Goal: Navigation & Orientation: Find specific page/section

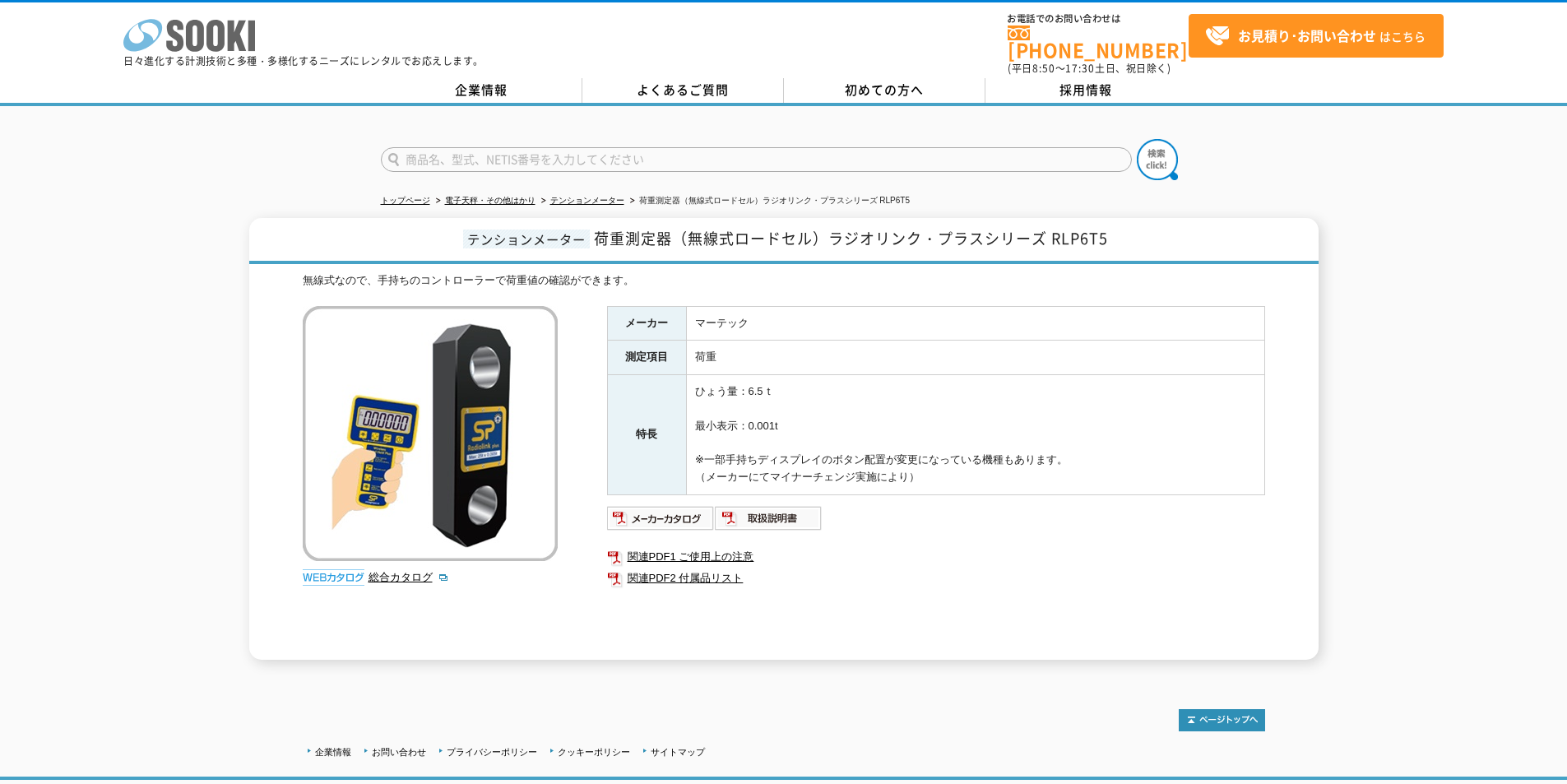
click at [232, 35] on polygon at bounding box center [237, 35] width 19 height 30
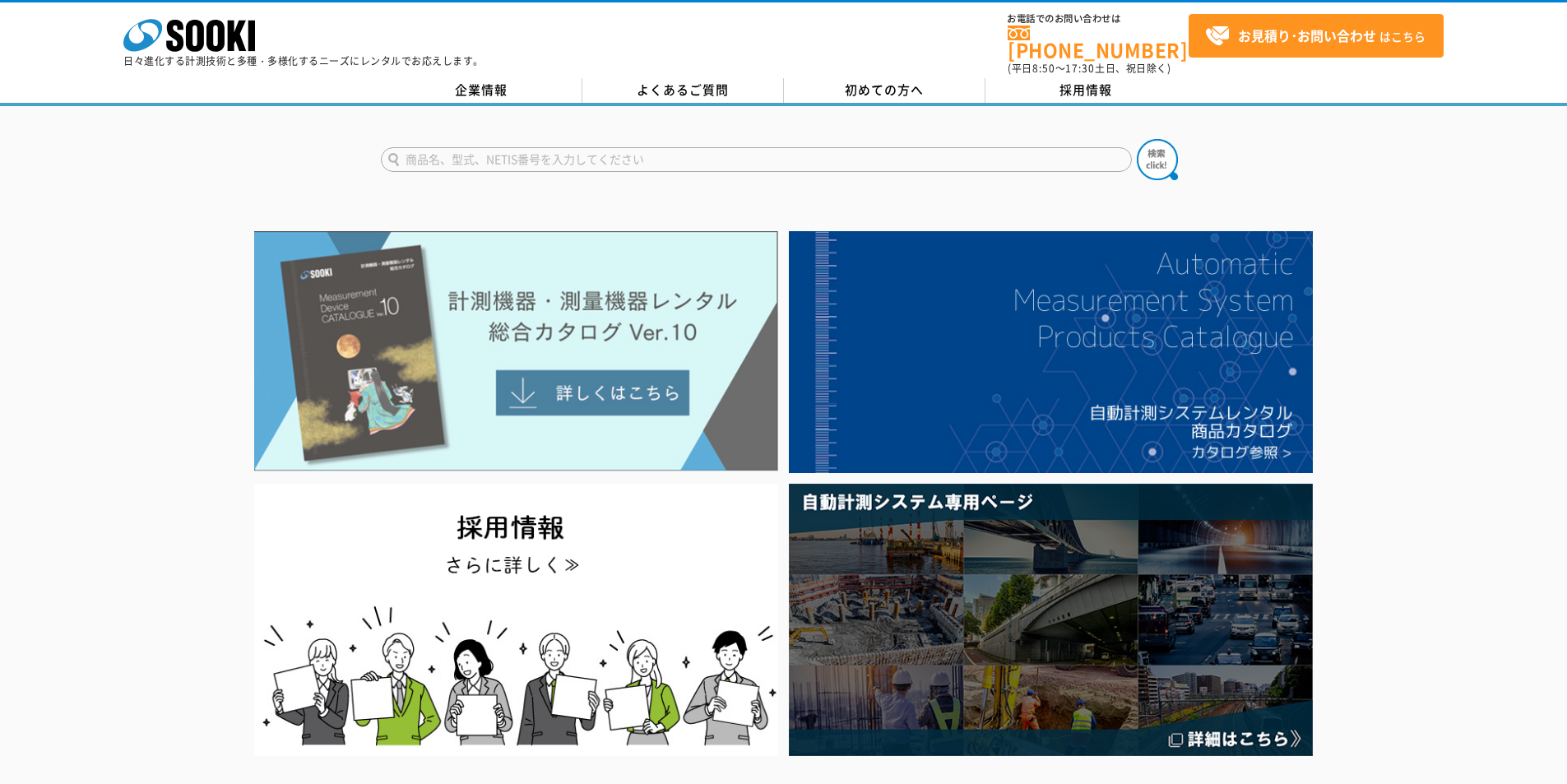
click at [428, 378] on img at bounding box center [516, 351] width 524 height 240
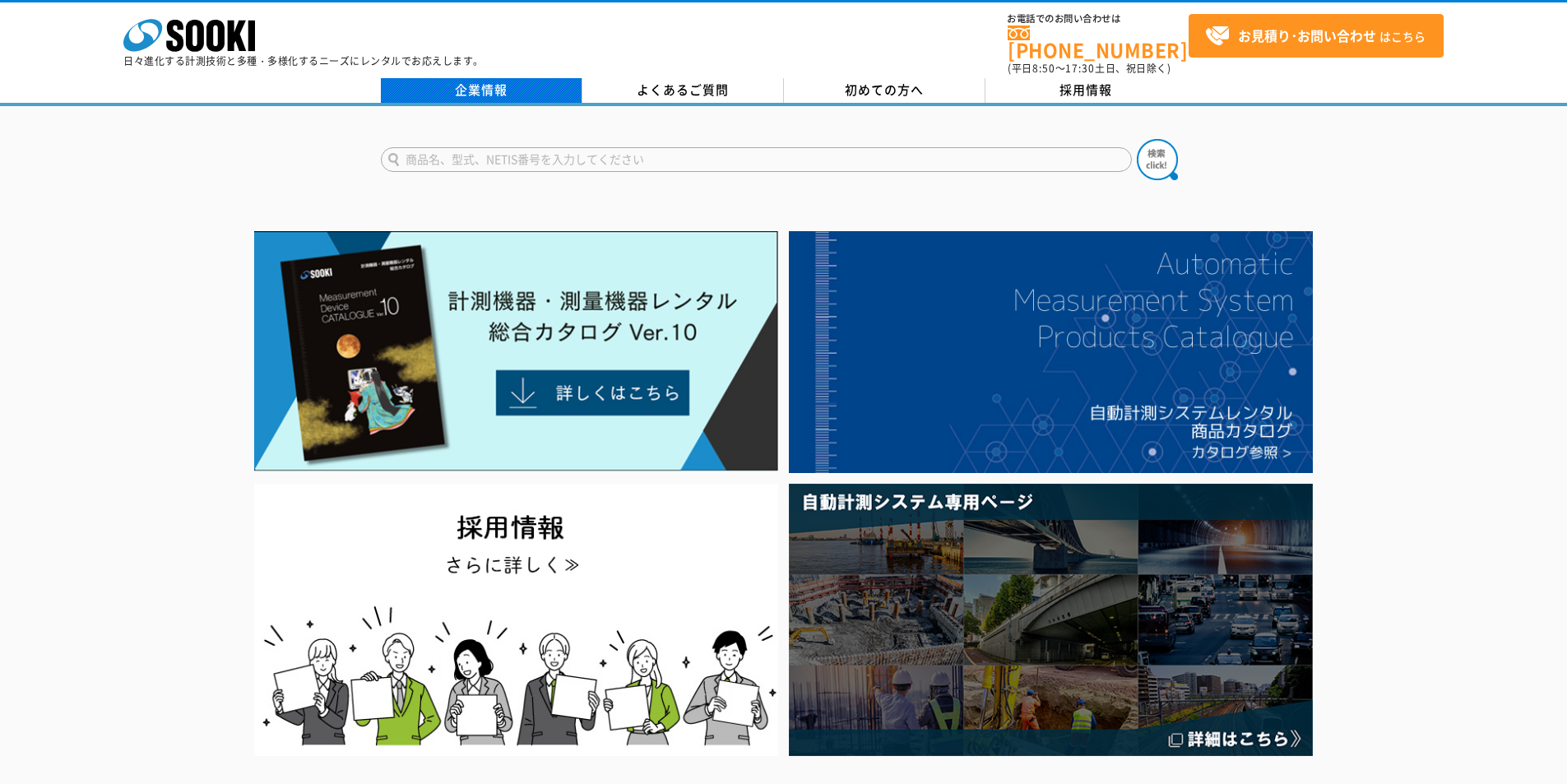
click at [509, 78] on link "企業情報" at bounding box center [481, 90] width 202 height 25
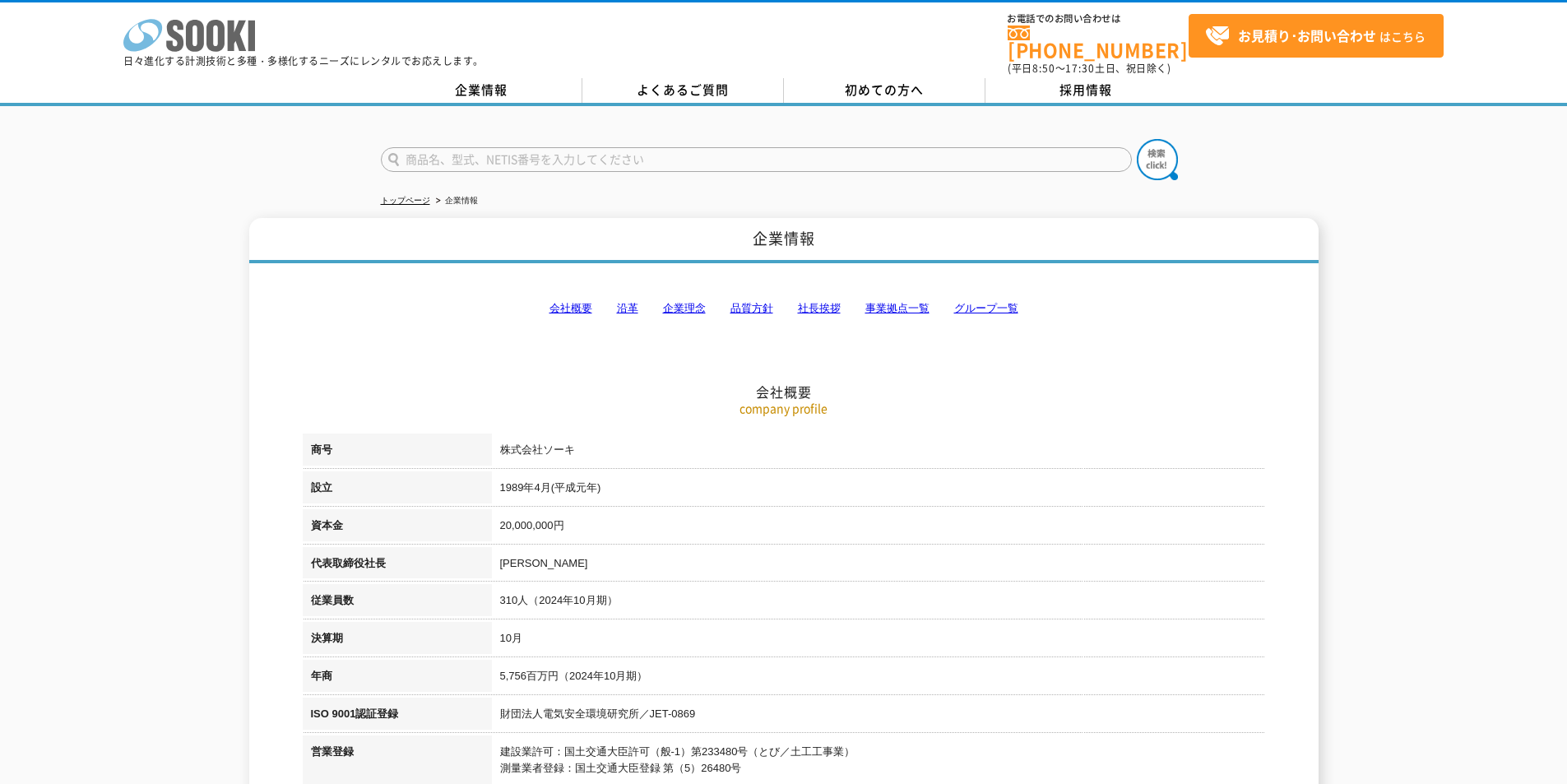
click at [184, 20] on icon "株式会社 ソーキ" at bounding box center [189, 35] width 131 height 33
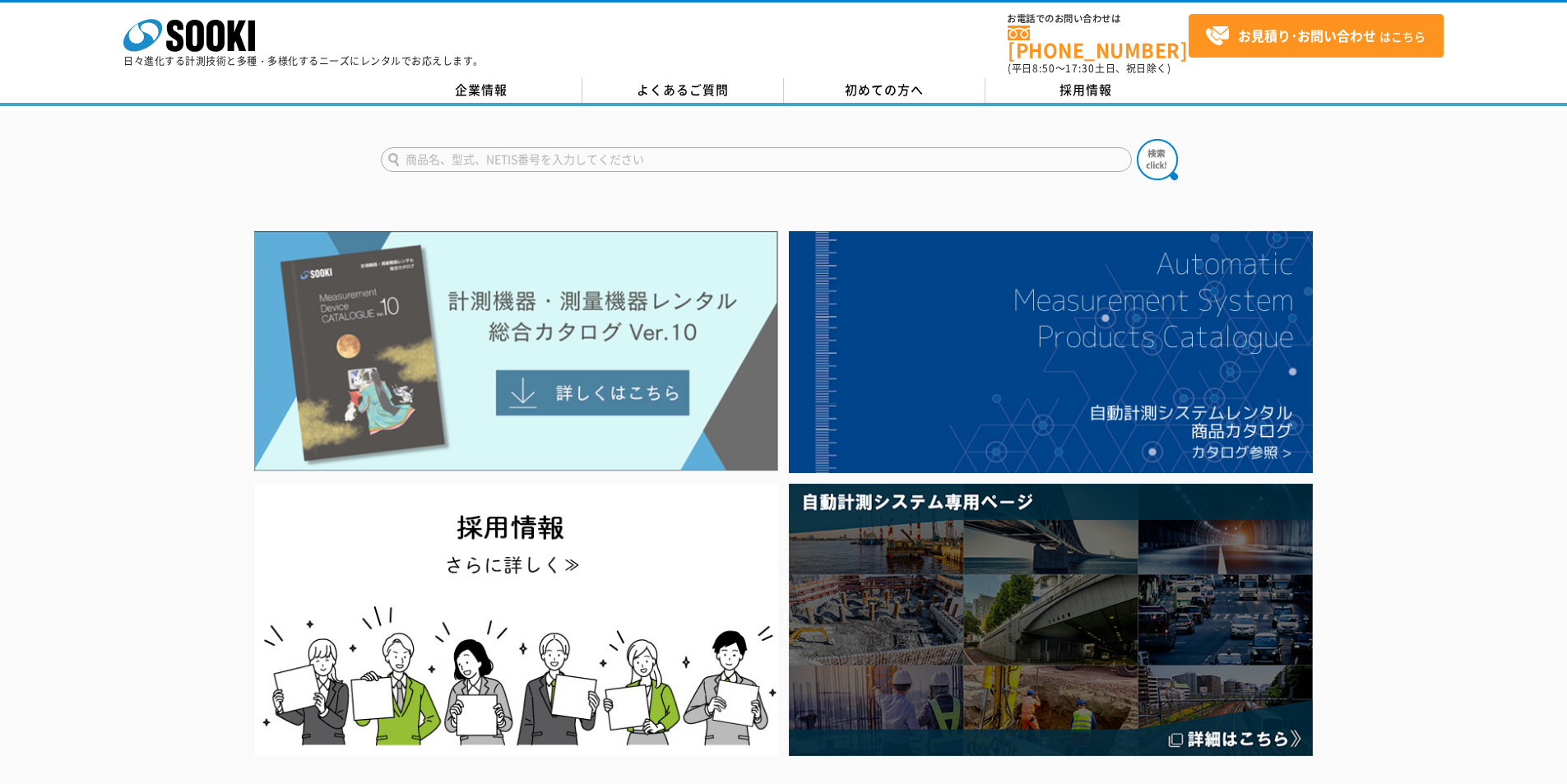
click at [707, 325] on img at bounding box center [516, 351] width 524 height 240
